Goal: Information Seeking & Learning: Learn about a topic

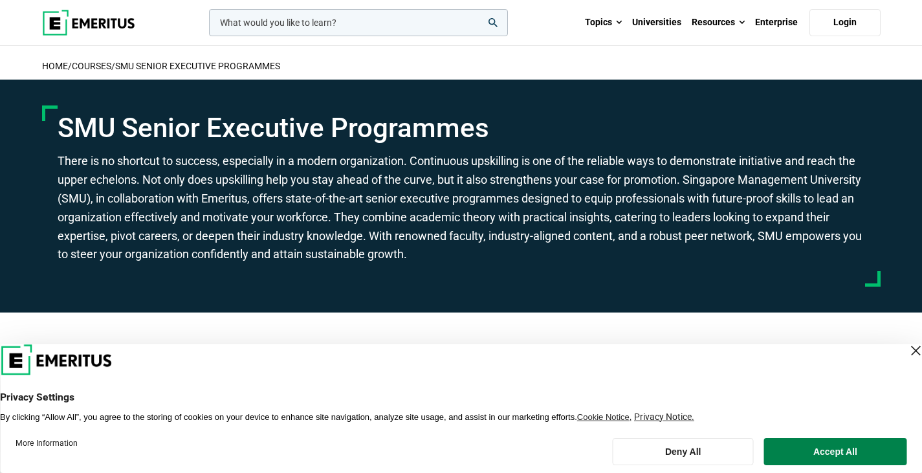
click at [906, 351] on div "Close Layer" at bounding box center [915, 351] width 18 height 18
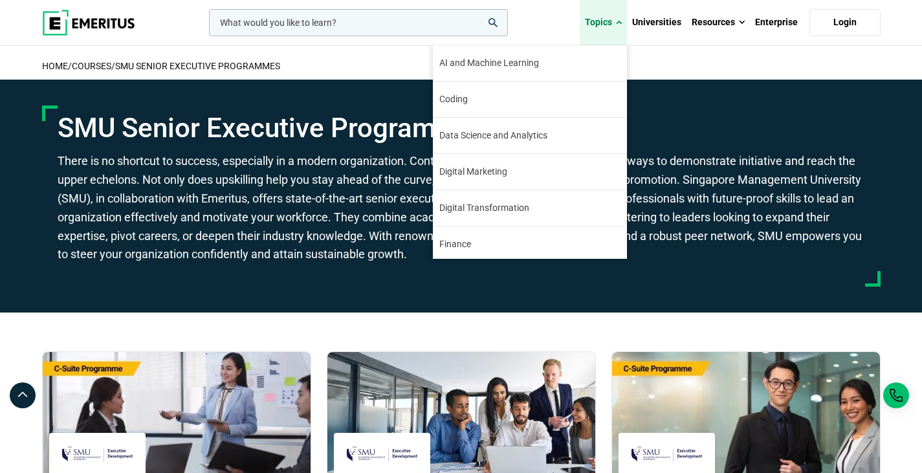
click at [611, 26] on link "Topics" at bounding box center [603, 22] width 47 height 45
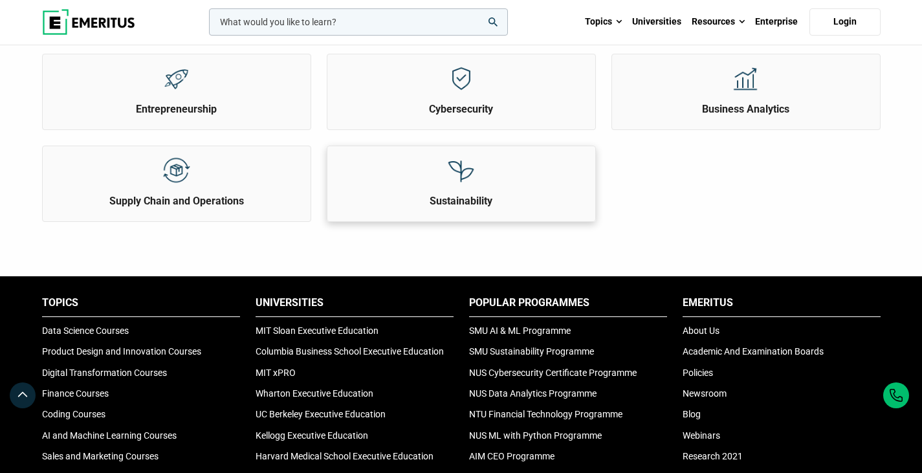
scroll to position [388, 0]
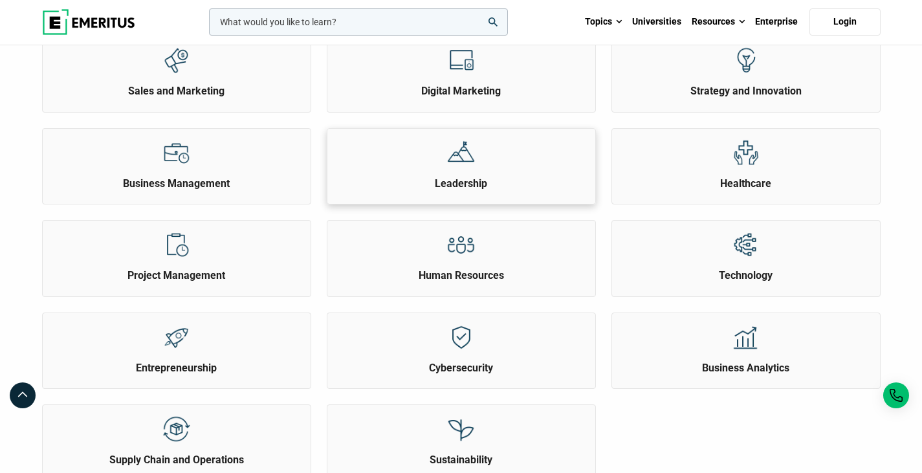
click at [461, 179] on h2 "Leadership" at bounding box center [461, 184] width 261 height 14
